Goal: Task Accomplishment & Management: Use online tool/utility

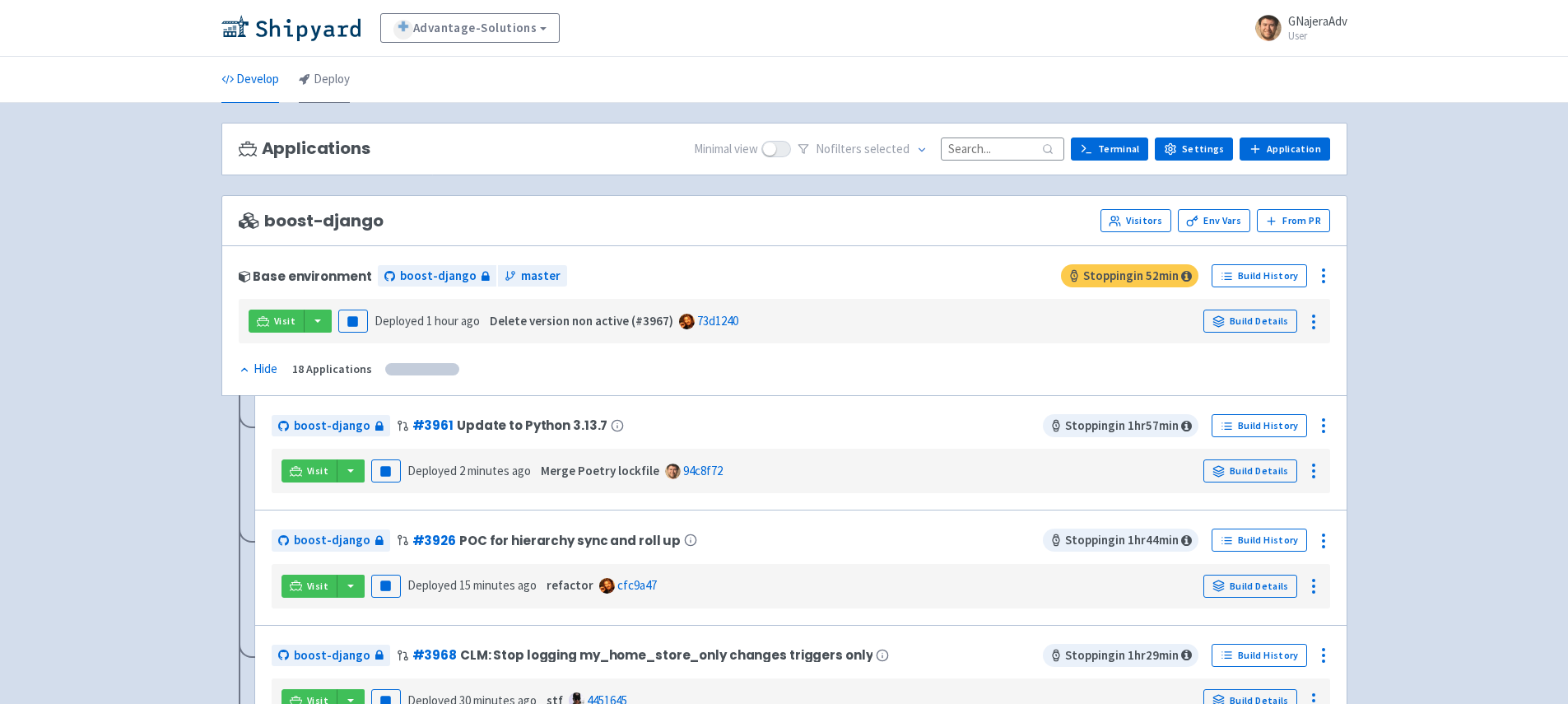
click at [314, 89] on link "Deploy" at bounding box center [325, 80] width 51 height 46
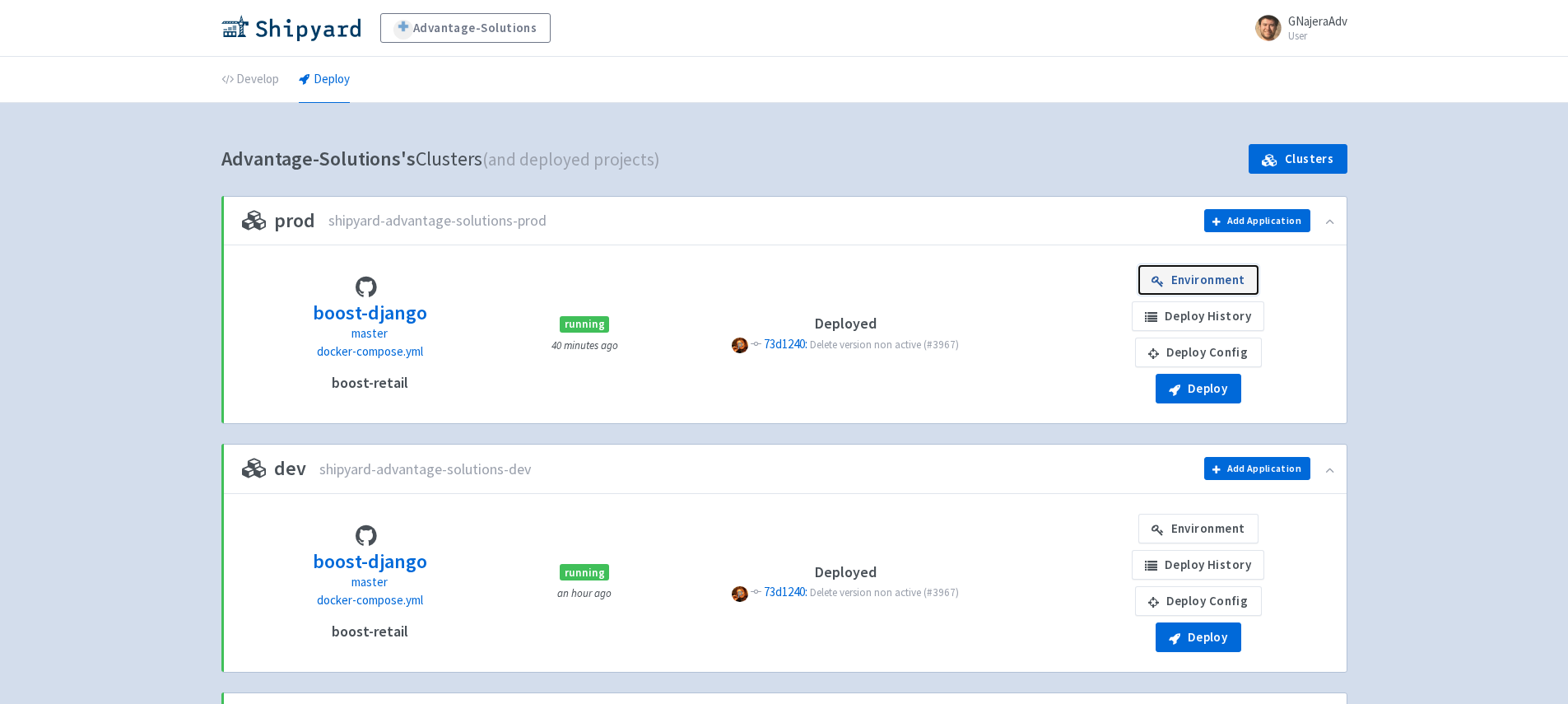
click at [1223, 280] on link "Environment" at bounding box center [1199, 279] width 120 height 29
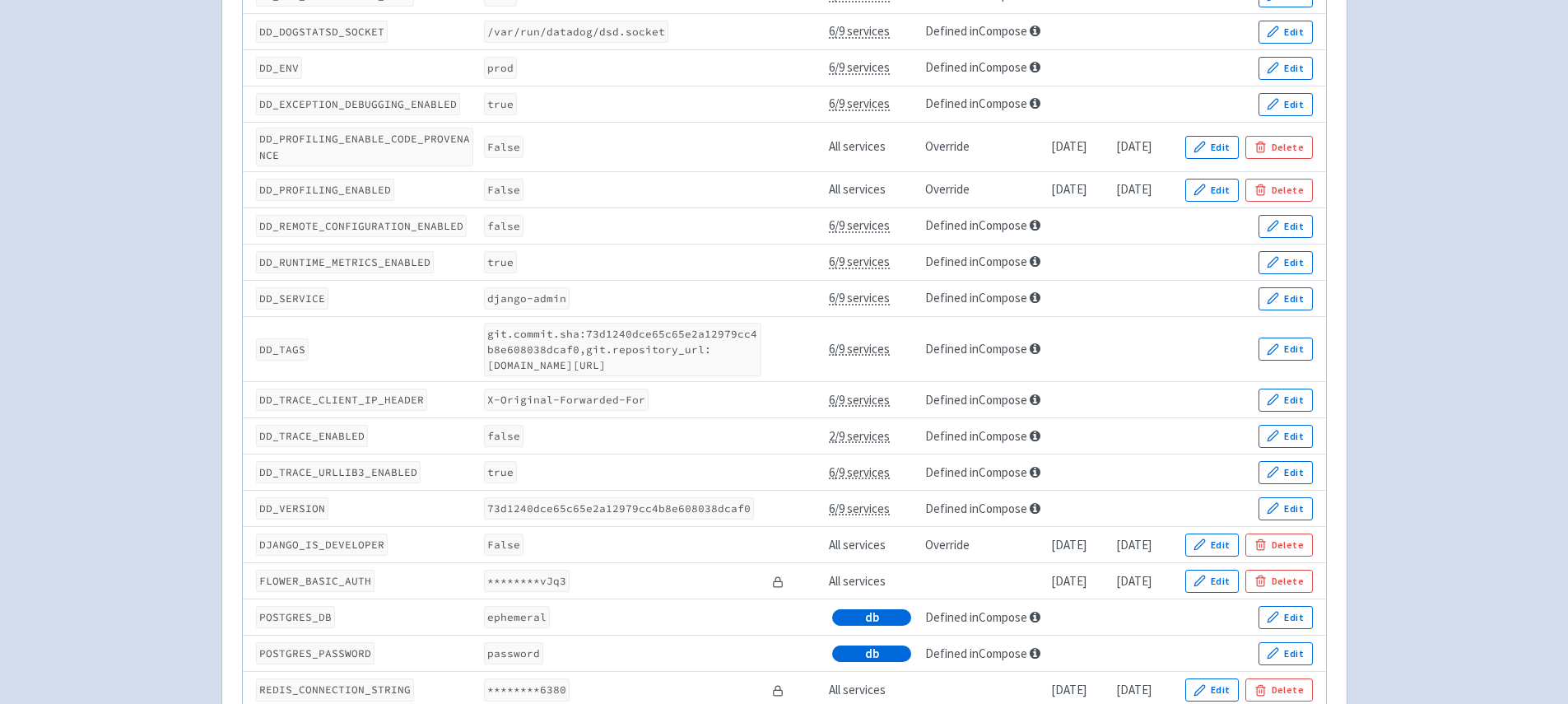
scroll to position [381, 0]
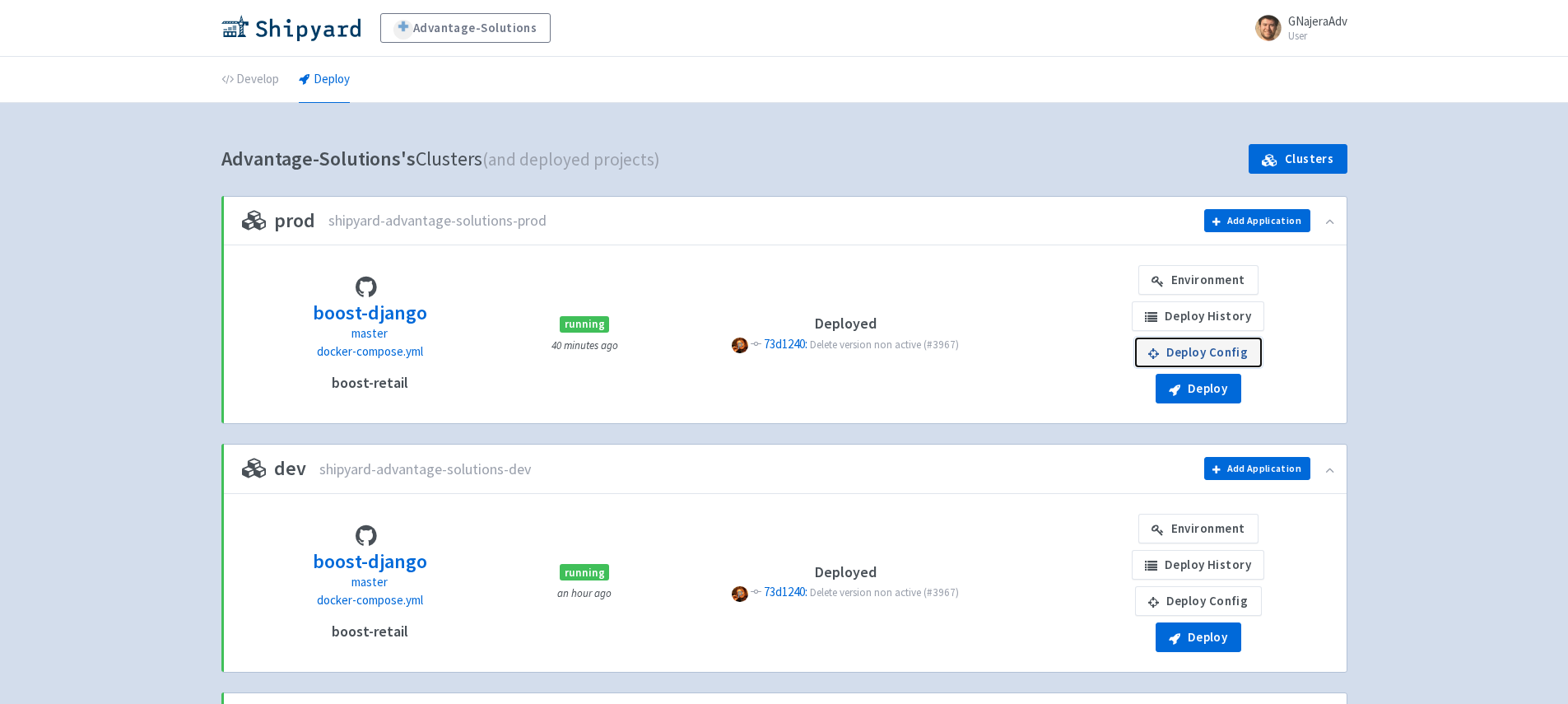
click at [1237, 342] on link "Deploy Config" at bounding box center [1198, 352] width 127 height 29
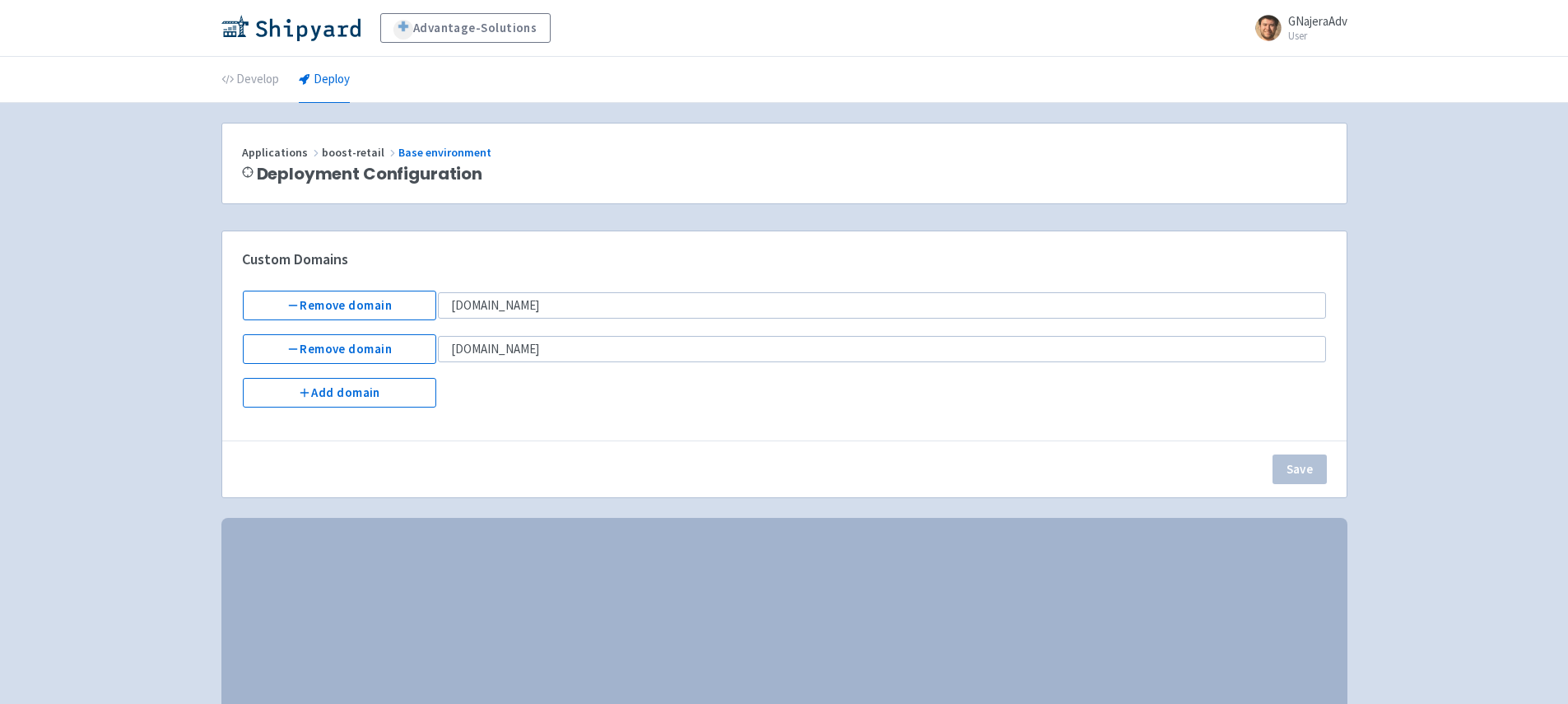
select select "Recreate"
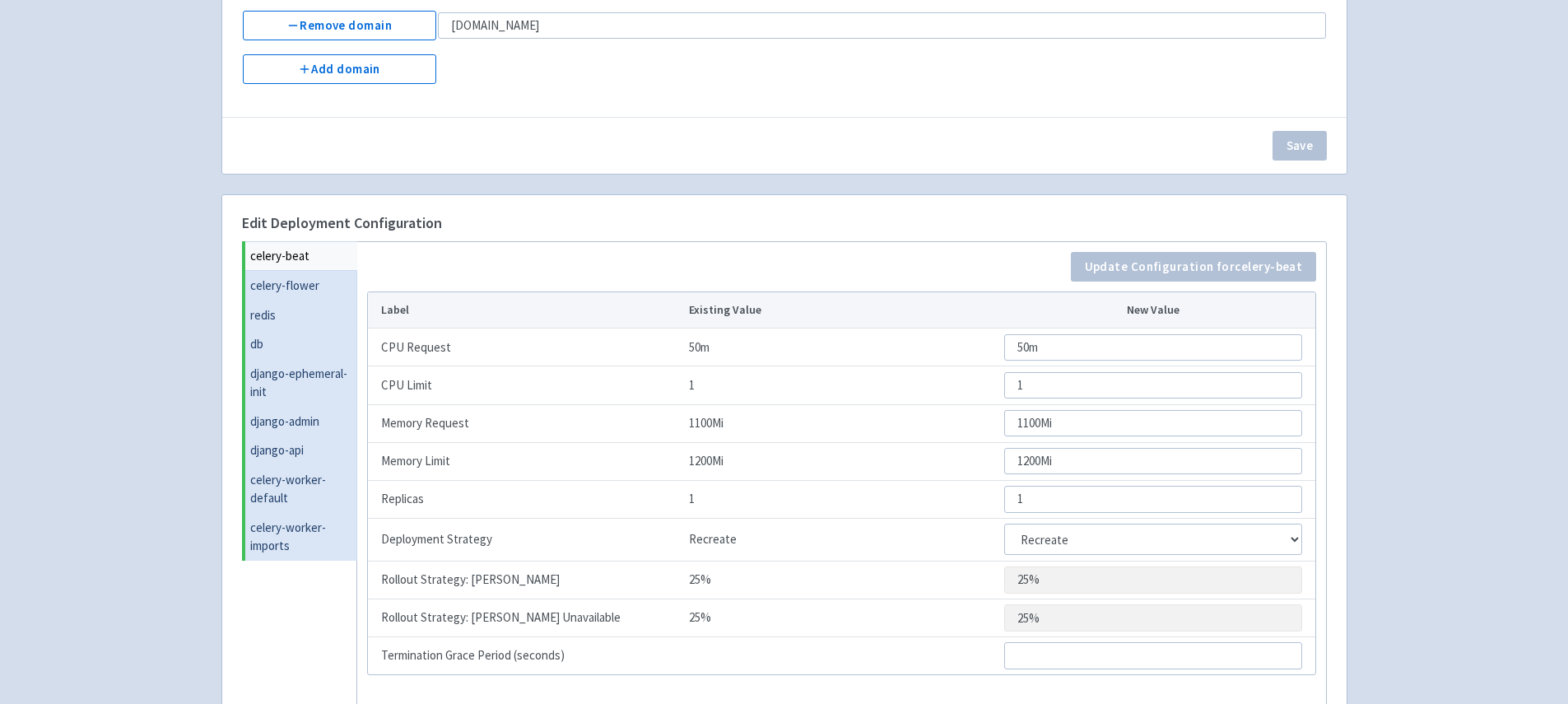
scroll to position [325, 0]
click at [311, 409] on link "django-admin" at bounding box center [301, 419] width 112 height 29
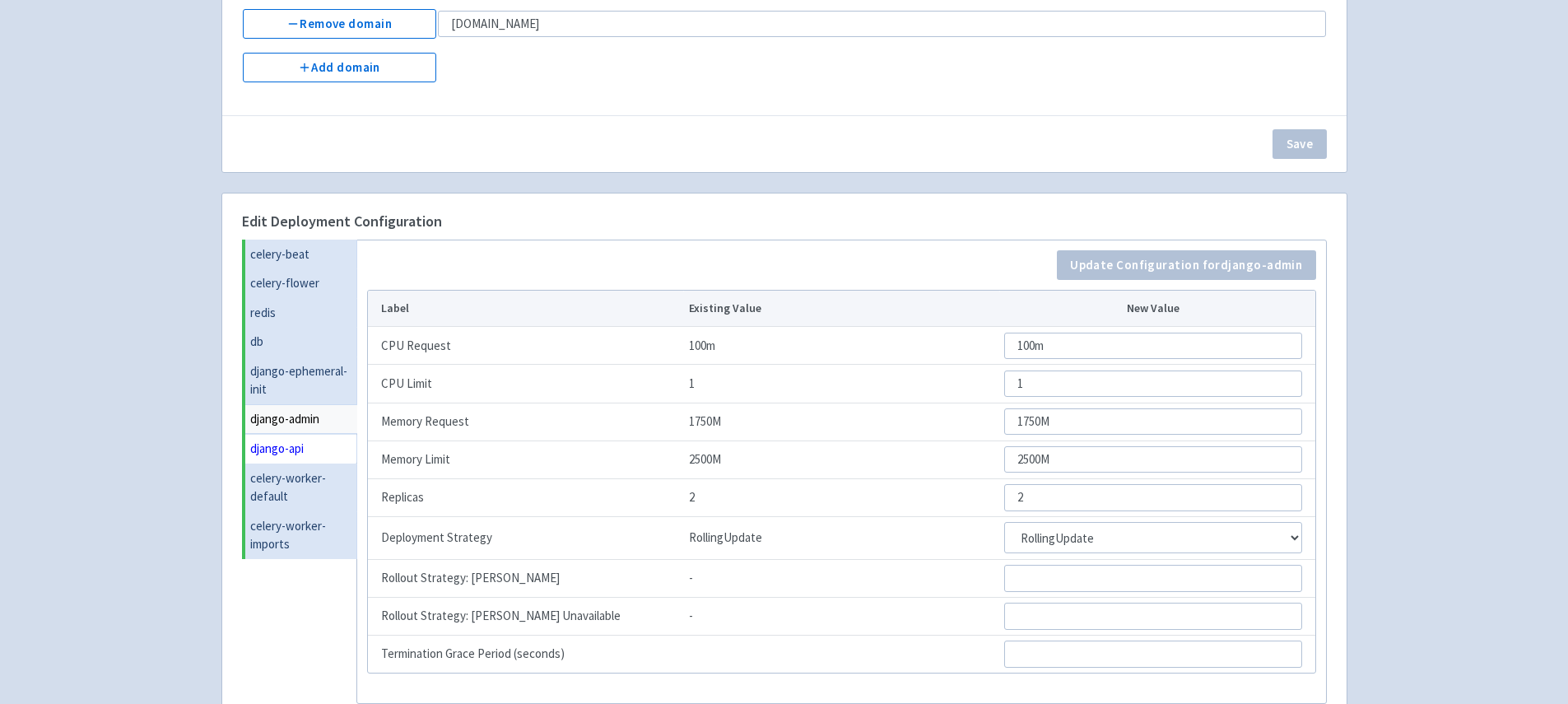
click at [310, 445] on link "django-api" at bounding box center [301, 448] width 112 height 29
click at [319, 429] on link "django-admin" at bounding box center [301, 419] width 112 height 29
click at [317, 445] on link "django-api" at bounding box center [301, 448] width 112 height 29
click at [322, 433] on link "django-api" at bounding box center [301, 448] width 112 height 30
click at [322, 425] on link "django-admin" at bounding box center [301, 419] width 112 height 29
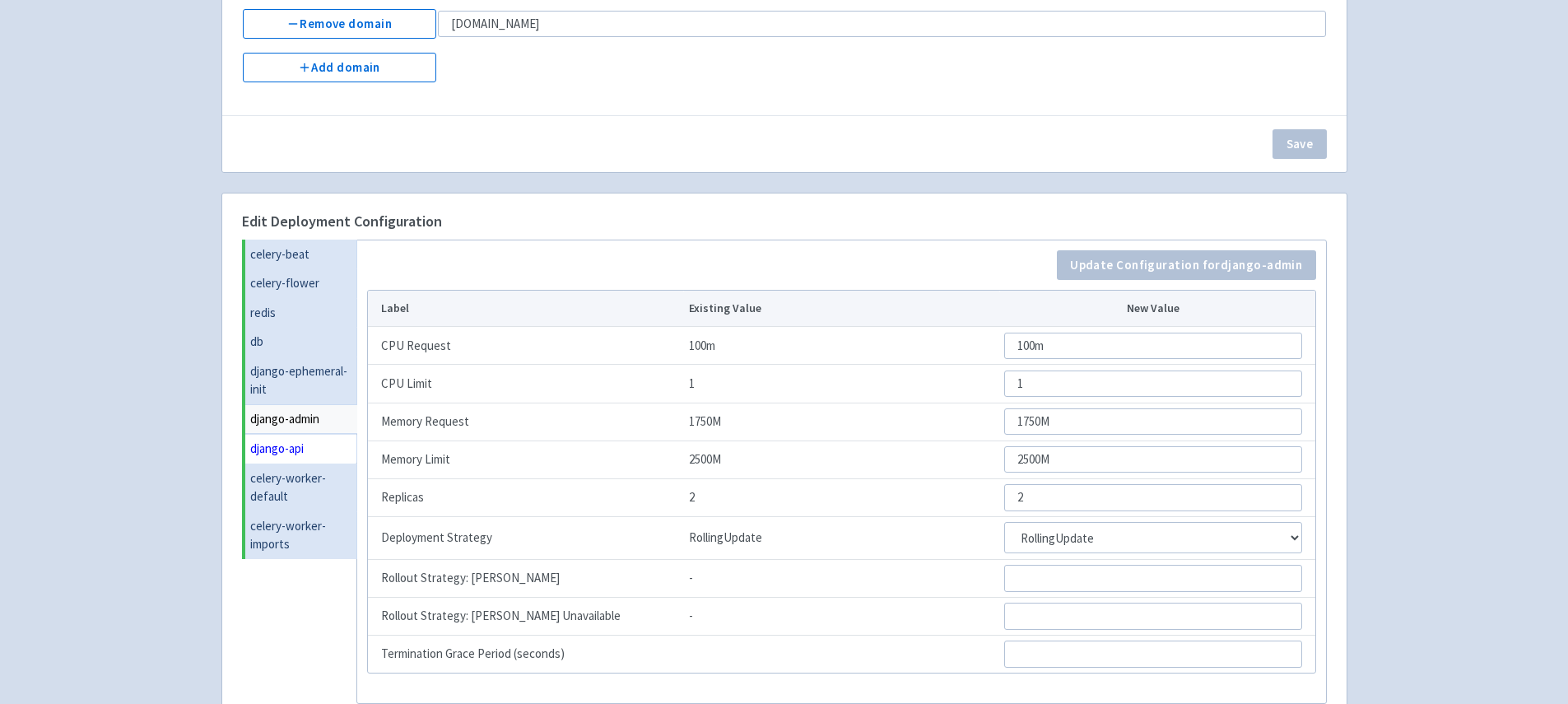
click at [323, 434] on link "django-api" at bounding box center [301, 448] width 112 height 29
